Goal: Obtain resource: Download file/media

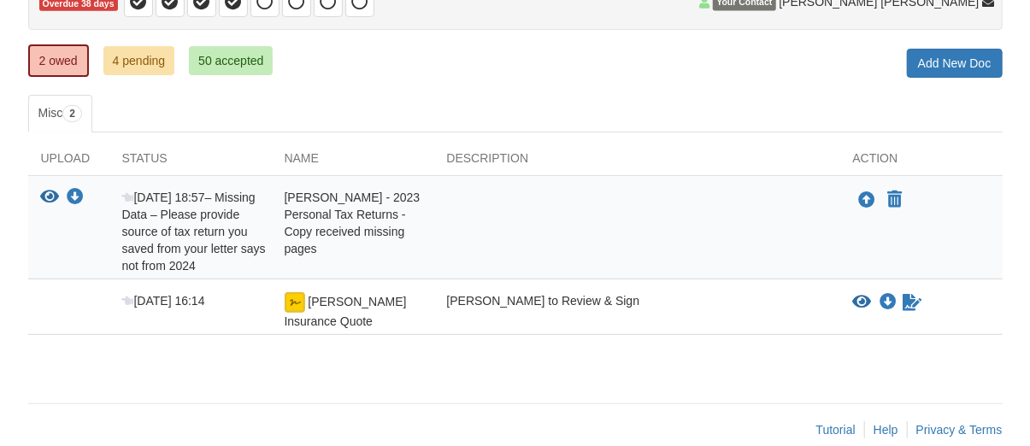
scroll to position [201, 0]
click at [887, 301] on icon "Download Herrera Insurance Quote" at bounding box center [888, 302] width 17 height 17
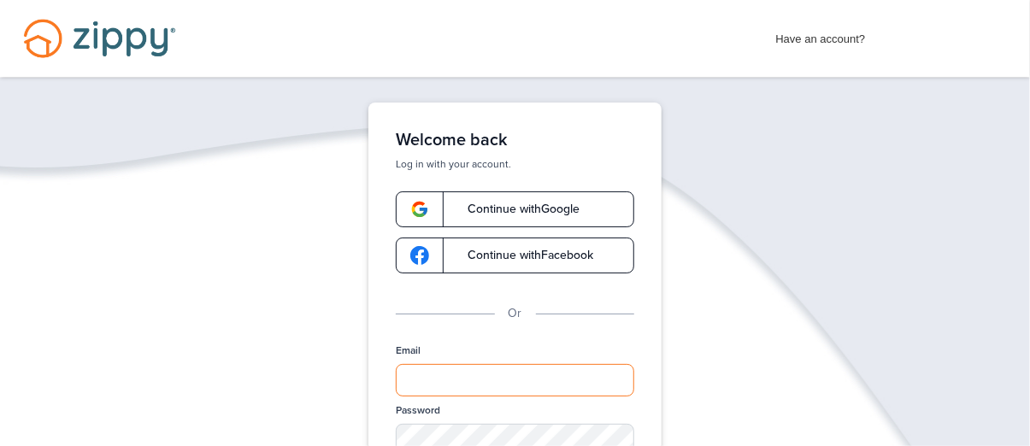
click at [498, 367] on input "Email" at bounding box center [515, 380] width 238 height 32
type input "**********"
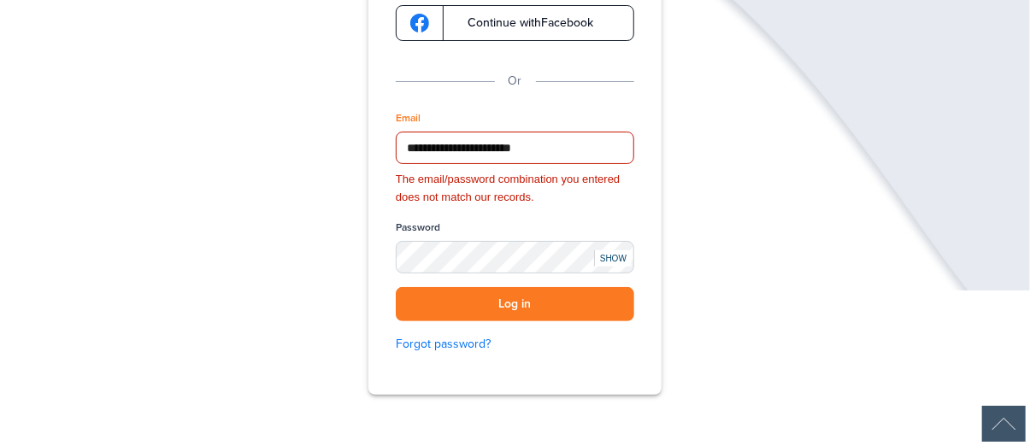
scroll to position [235, 0]
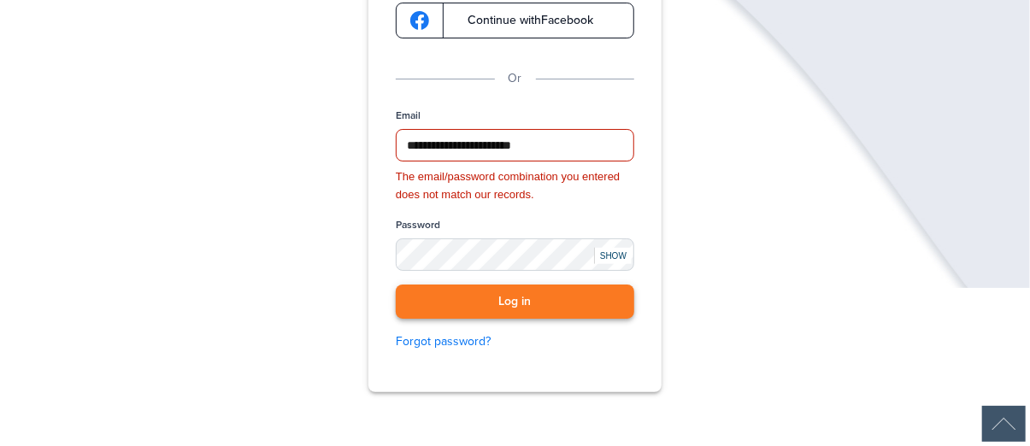
click at [489, 295] on button "Log in" at bounding box center [515, 302] width 238 height 35
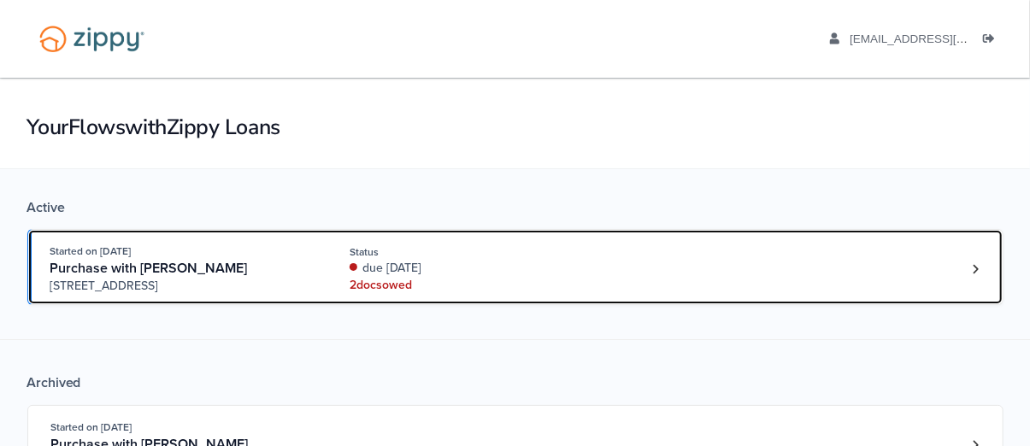
click at [489, 295] on link "Started on Jul. 10th, 2025 Purchase with Ashton Montiel-Rivera 9300 West 79th S…" at bounding box center [515, 267] width 976 height 76
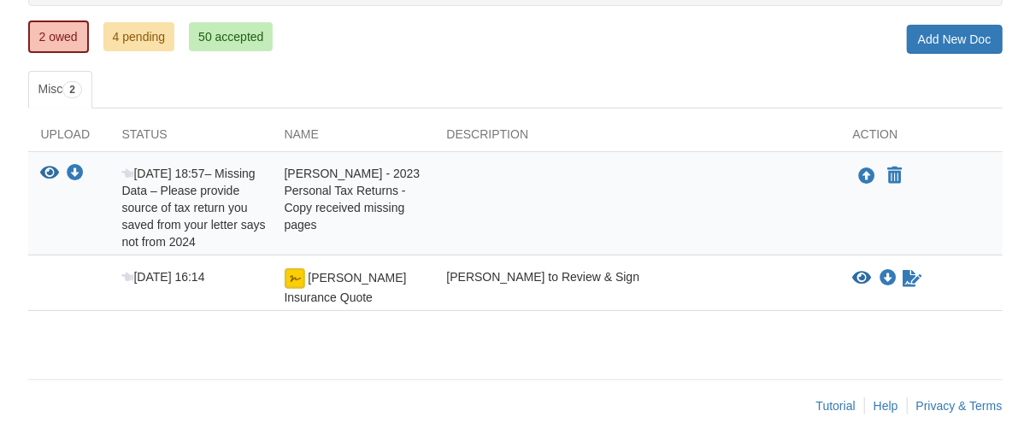
scroll to position [225, 0]
click at [64, 391] on footer "Tutorial Help Privacy & Terms" at bounding box center [515, 406] width 974 height 52
click at [887, 275] on icon "Download Herrera Insurance Quote" at bounding box center [888, 278] width 17 height 17
click at [907, 280] on icon "Sign Form" at bounding box center [913, 278] width 19 height 17
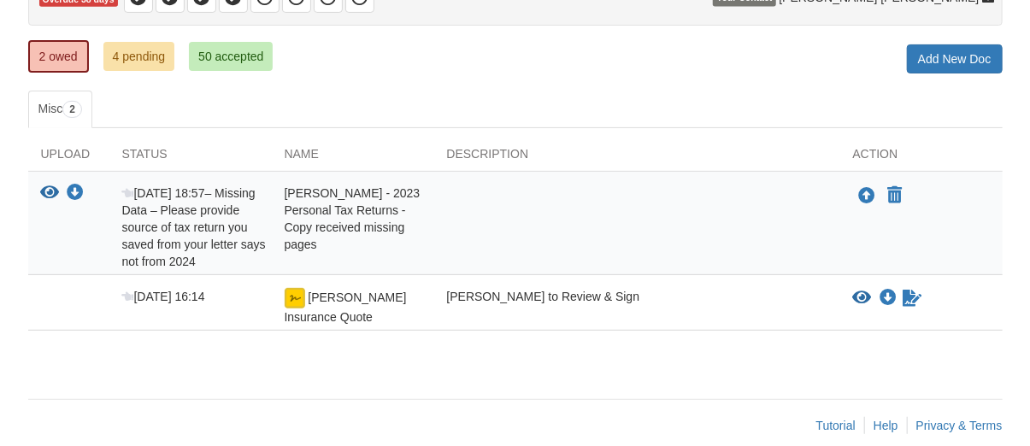
scroll to position [225, 0]
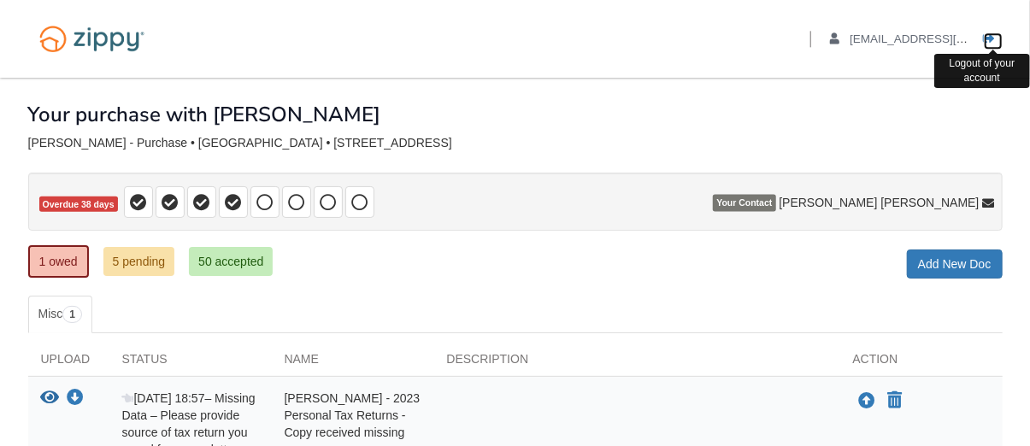
click at [985, 46] on link "Logout" at bounding box center [993, 40] width 19 height 17
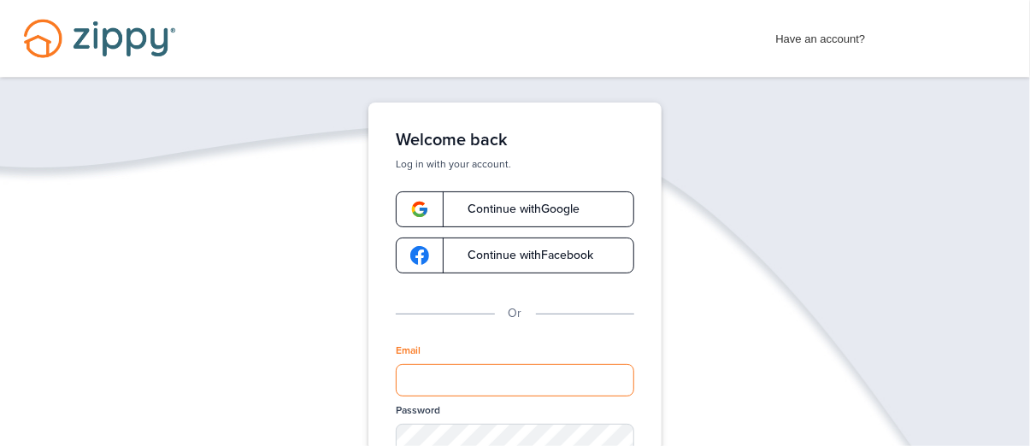
click at [462, 374] on input "Email" at bounding box center [515, 380] width 238 height 32
type input "**********"
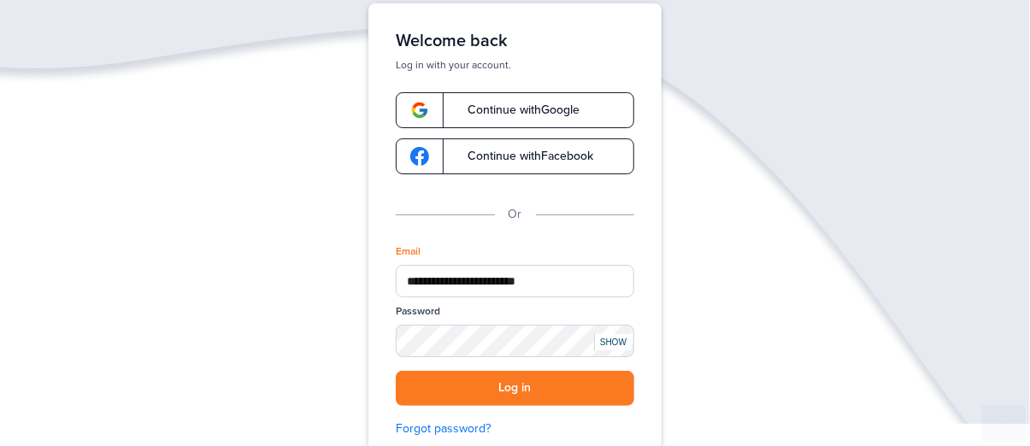
scroll to position [109, 0]
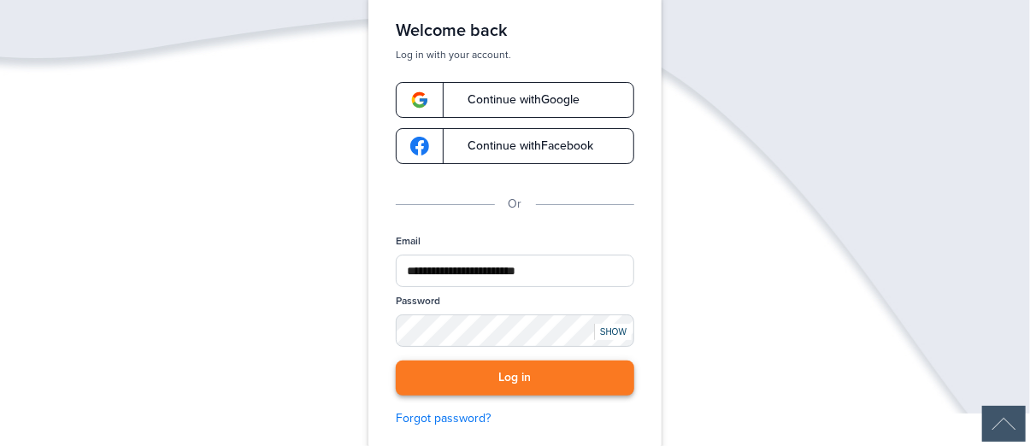
click at [493, 377] on button "Log in" at bounding box center [515, 378] width 238 height 35
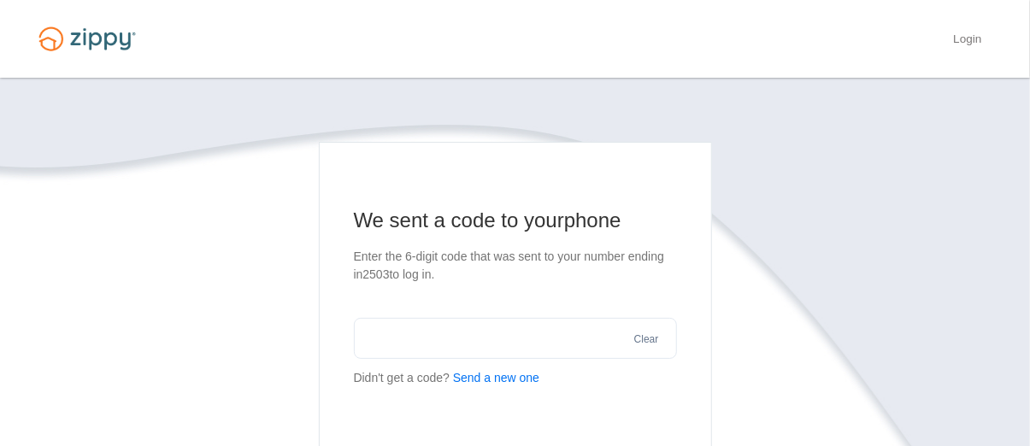
click at [442, 326] on input "text" at bounding box center [515, 338] width 323 height 41
type input "******"
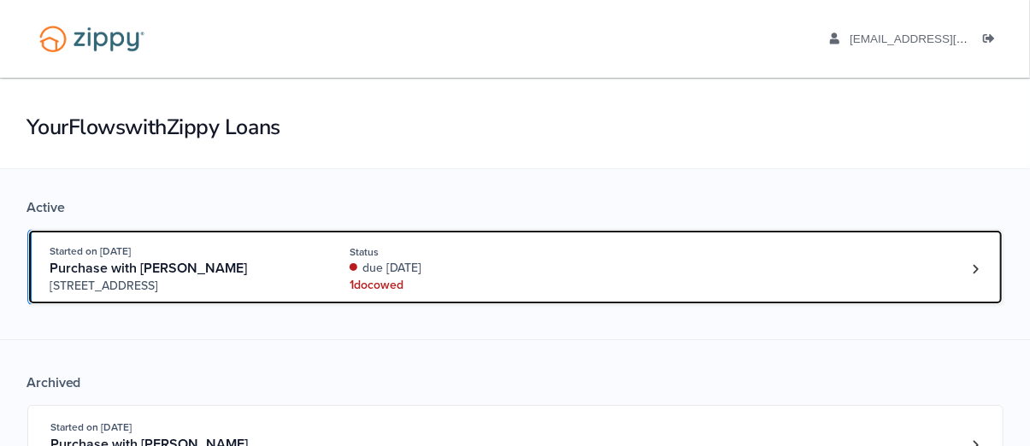
click at [599, 300] on link "Started on [DATE] Purchase with [PERSON_NAME] [STREET_ADDRESS] Status due [DATE…" at bounding box center [515, 267] width 976 height 76
